Goal: Navigation & Orientation: Find specific page/section

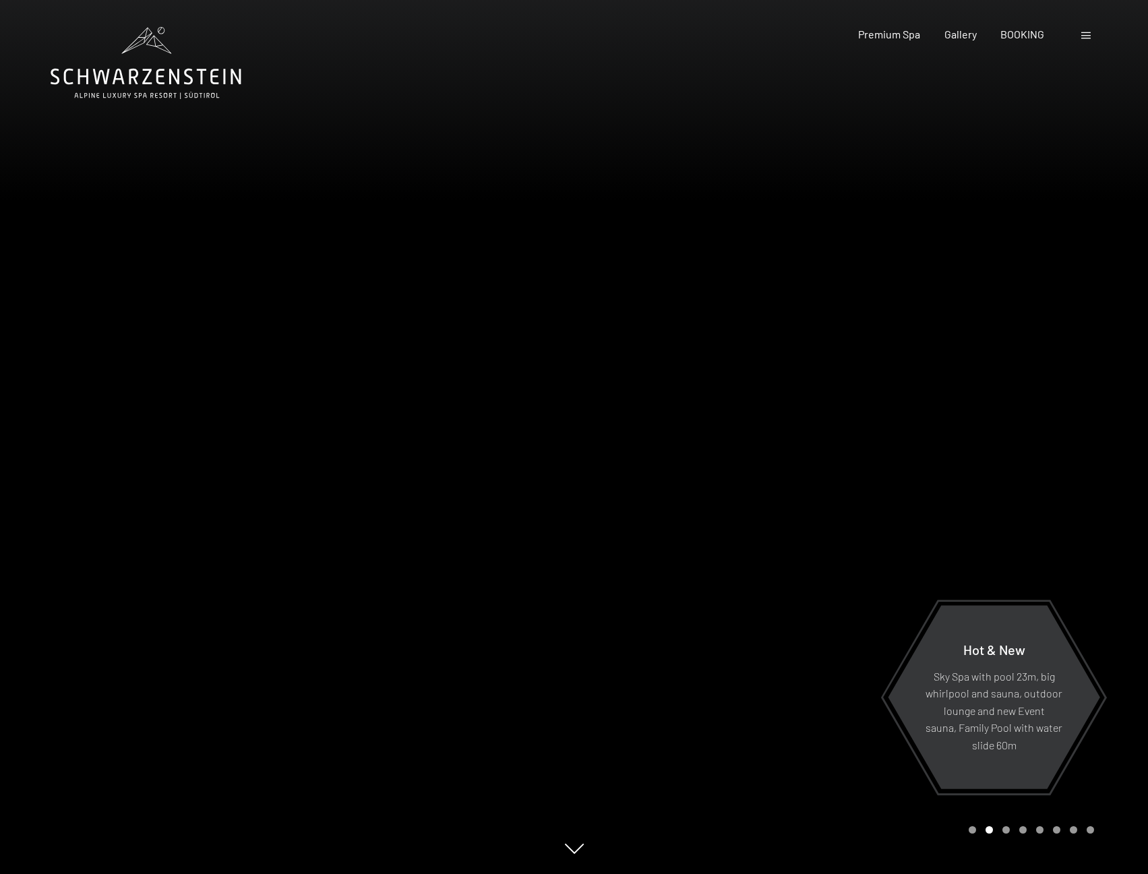
click at [1086, 30] on div at bounding box center [1087, 34] width 13 height 15
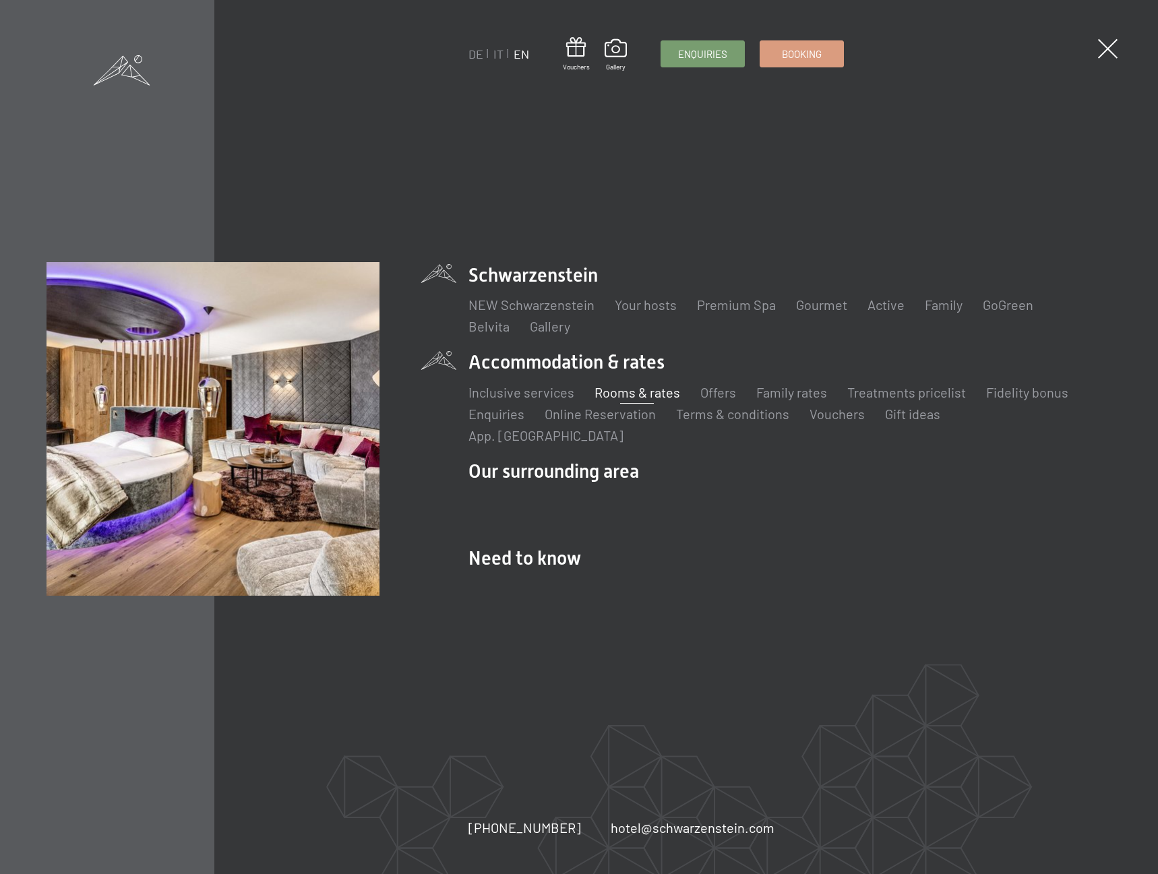
click at [634, 400] on link "Rooms & rates" at bounding box center [637, 392] width 86 height 16
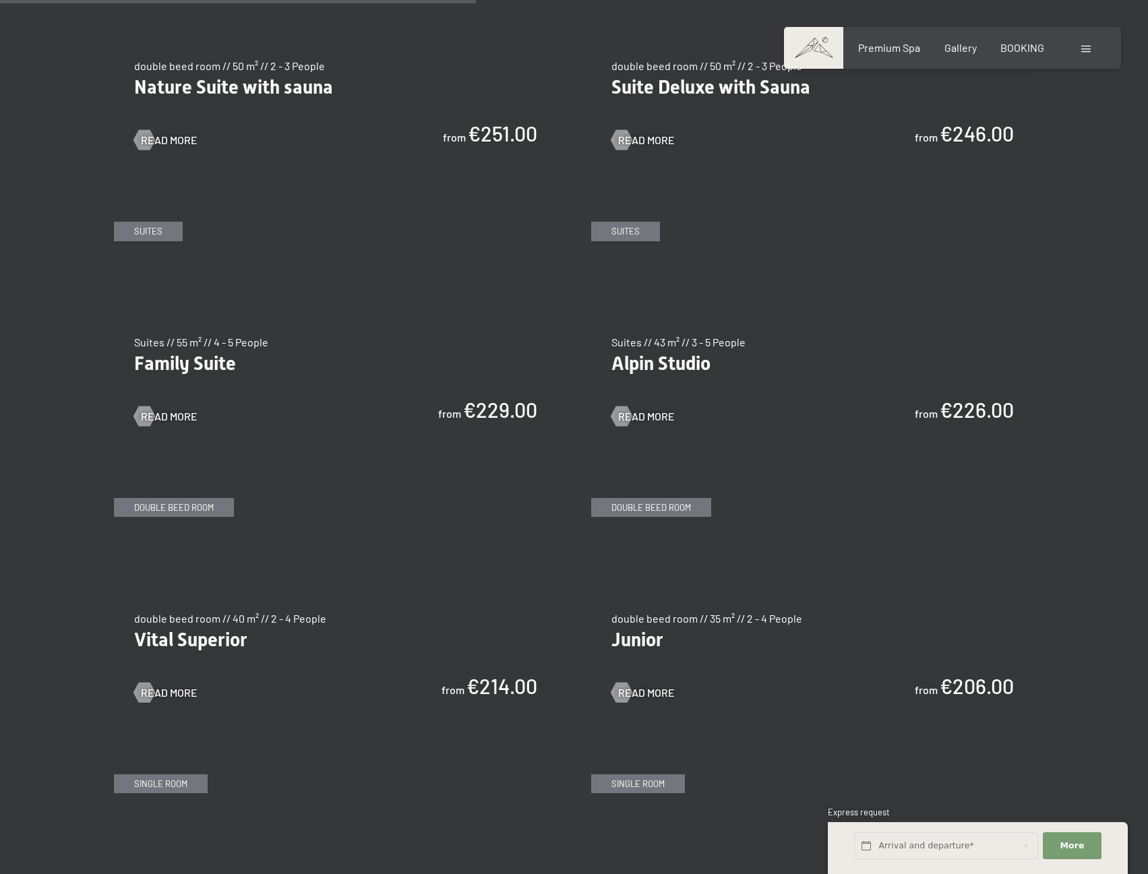
scroll to position [1618, 0]
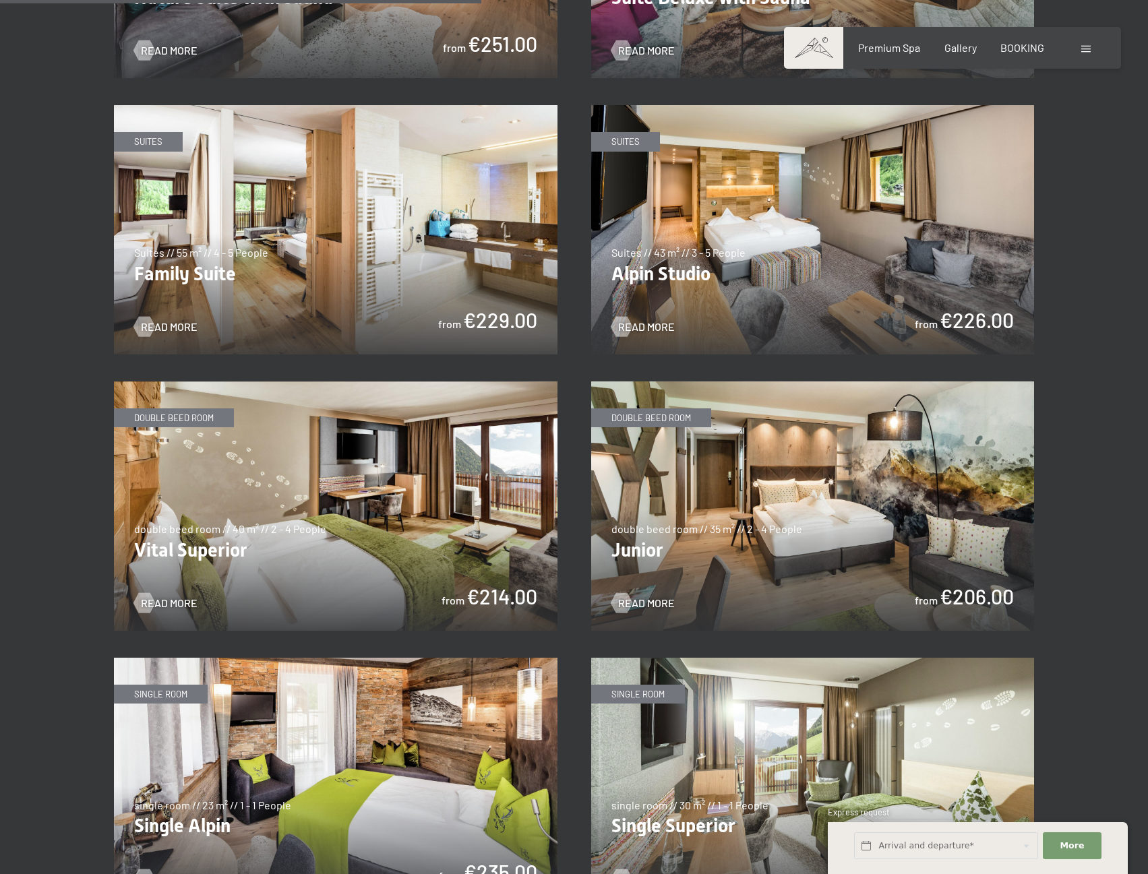
click at [248, 538] on img at bounding box center [335, 505] width 443 height 249
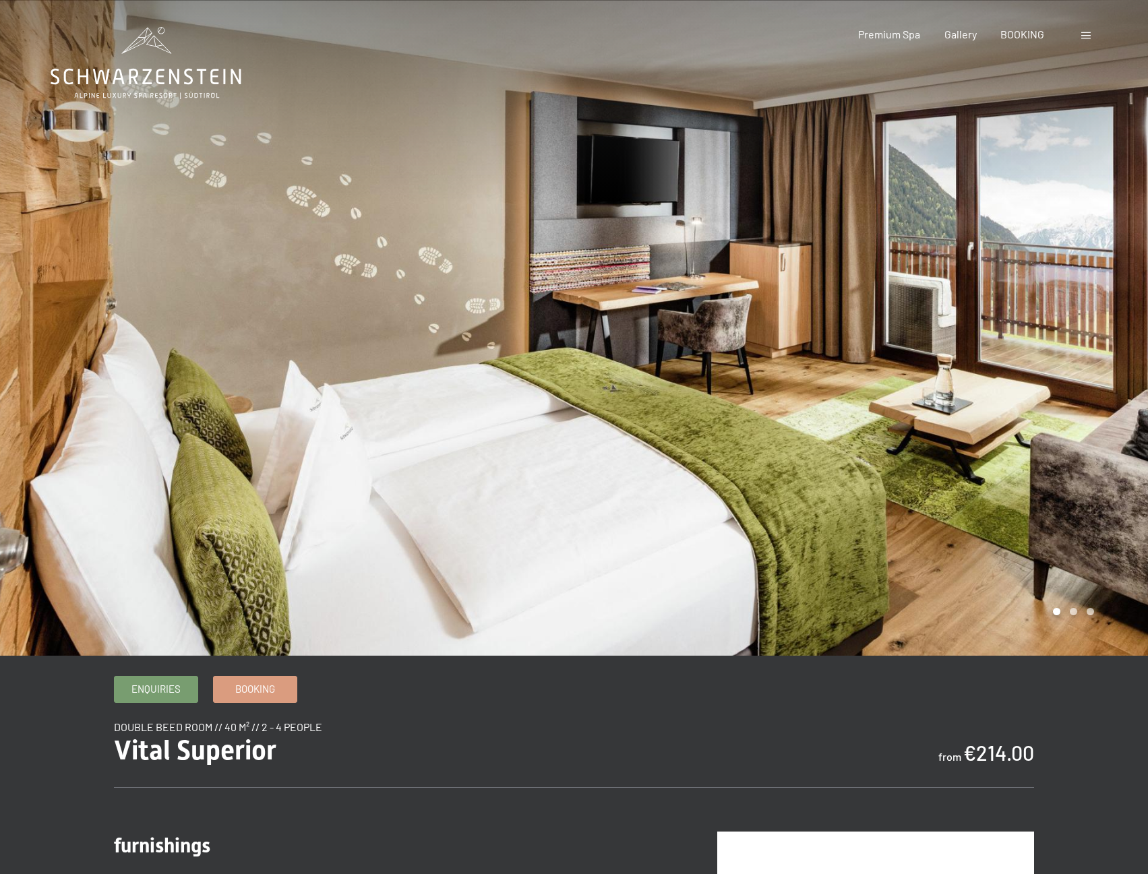
click at [1089, 32] on span at bounding box center [1085, 35] width 9 height 7
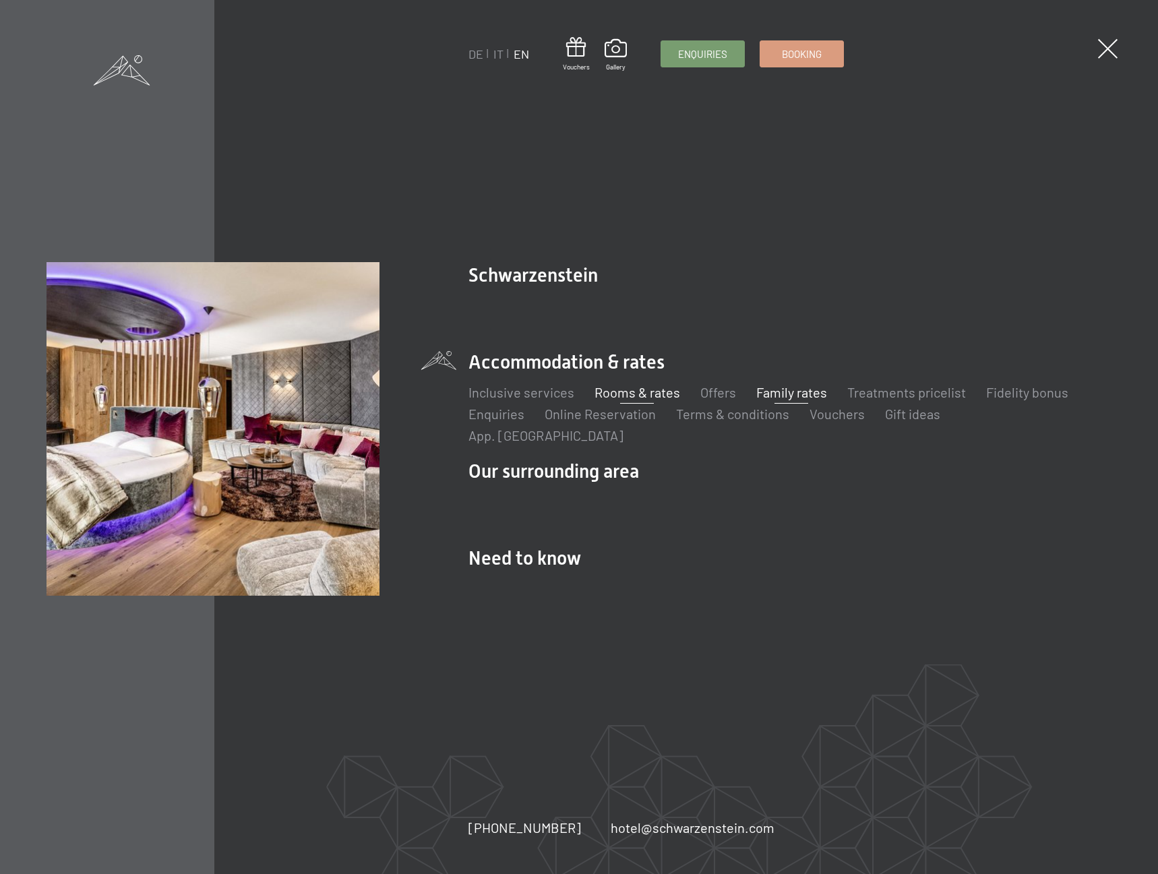
click at [797, 400] on link "Family rates" at bounding box center [791, 392] width 71 height 16
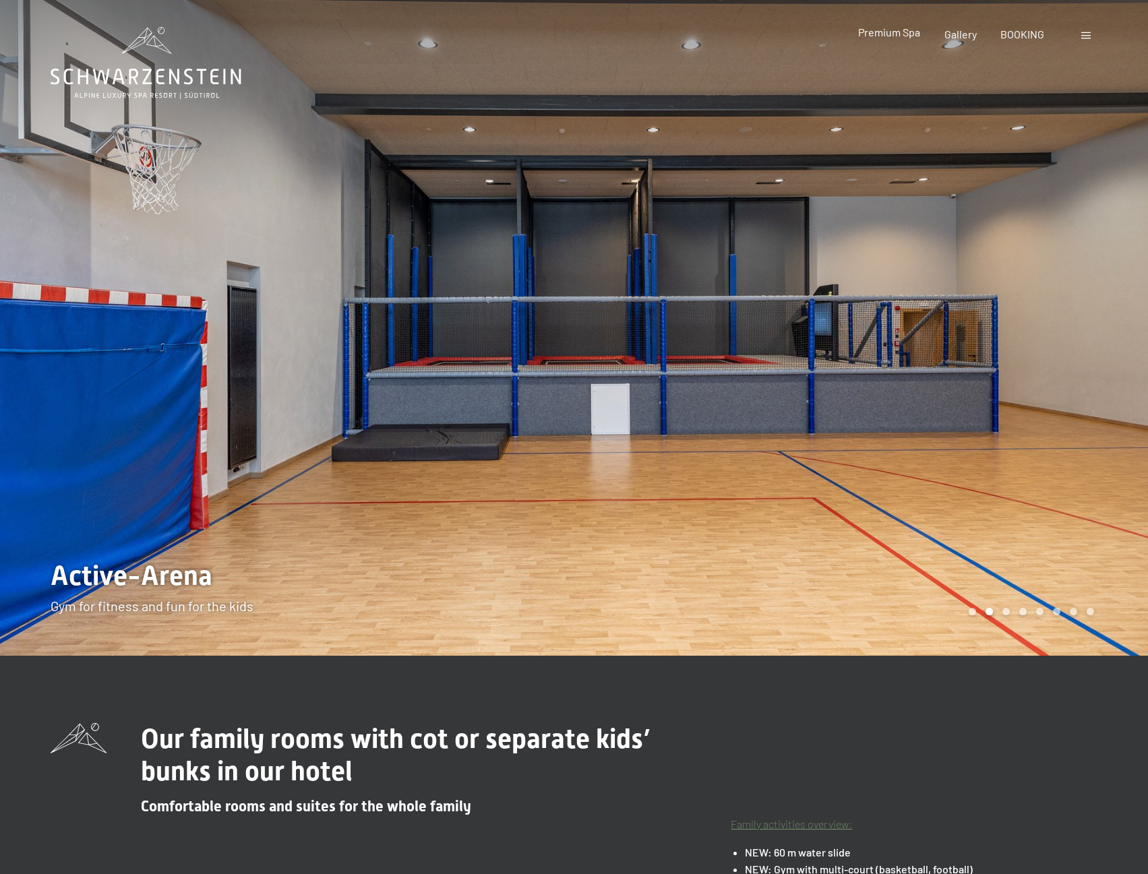
click at [903, 38] on span "Premium Spa" at bounding box center [889, 32] width 62 height 13
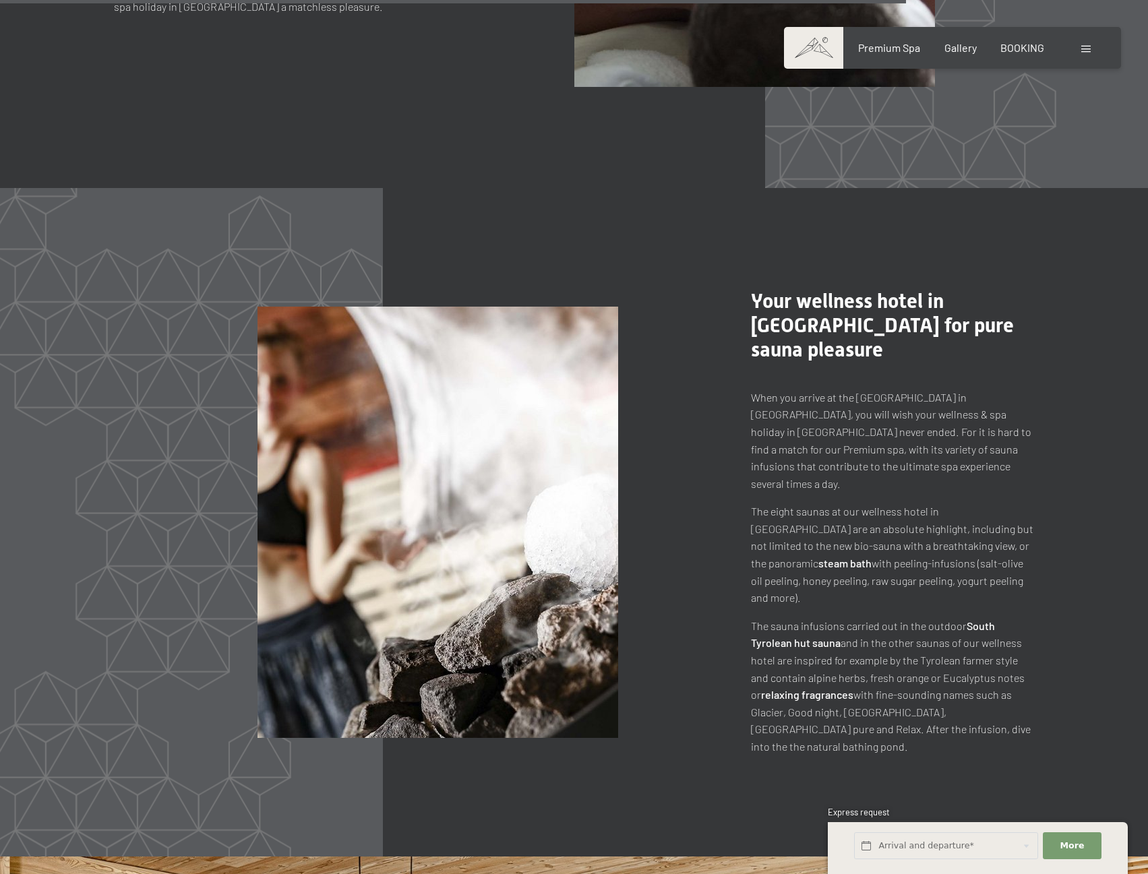
scroll to position [7144, 0]
